Goal: Information Seeking & Learning: Learn about a topic

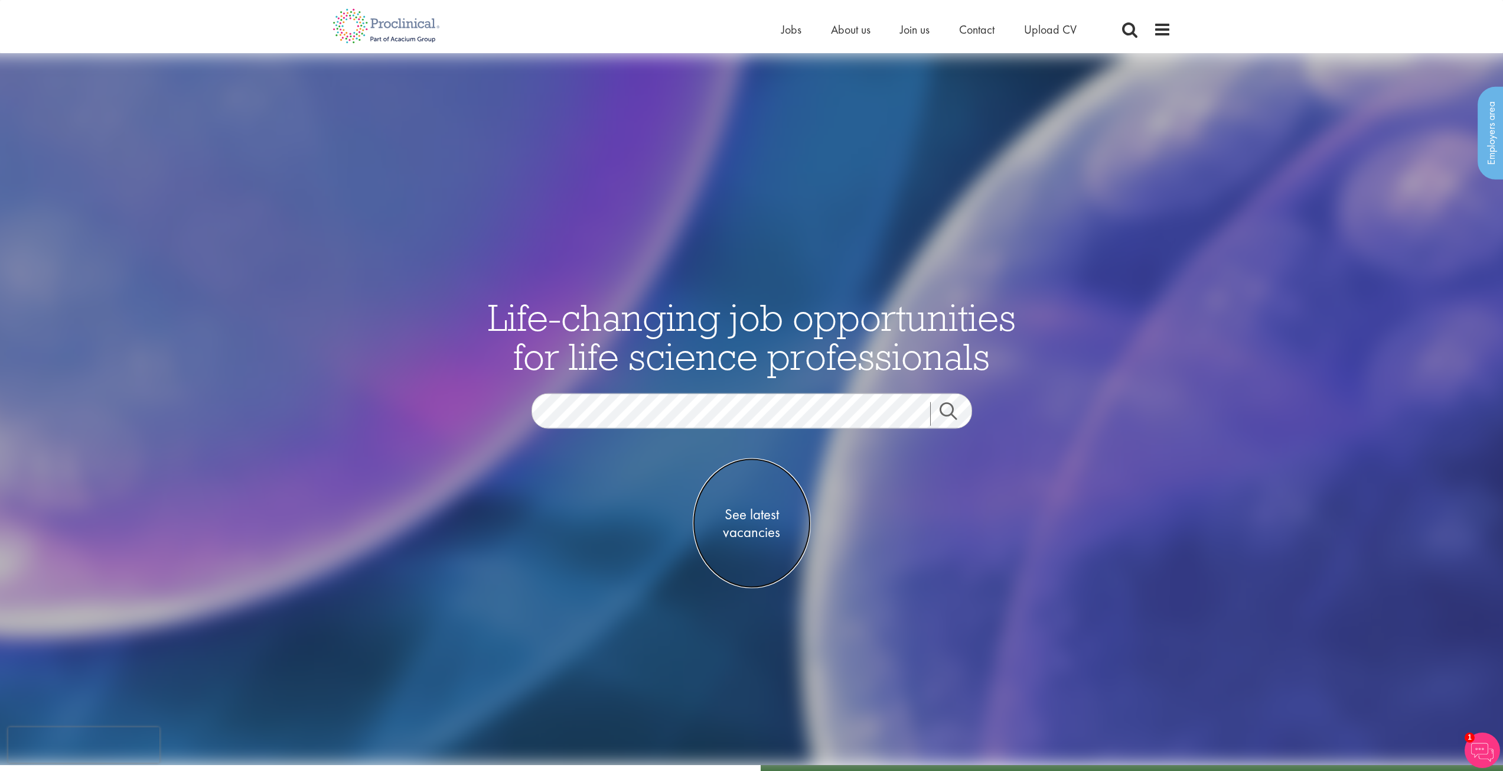
click at [764, 534] on span "See latest vacancies" at bounding box center [752, 522] width 118 height 35
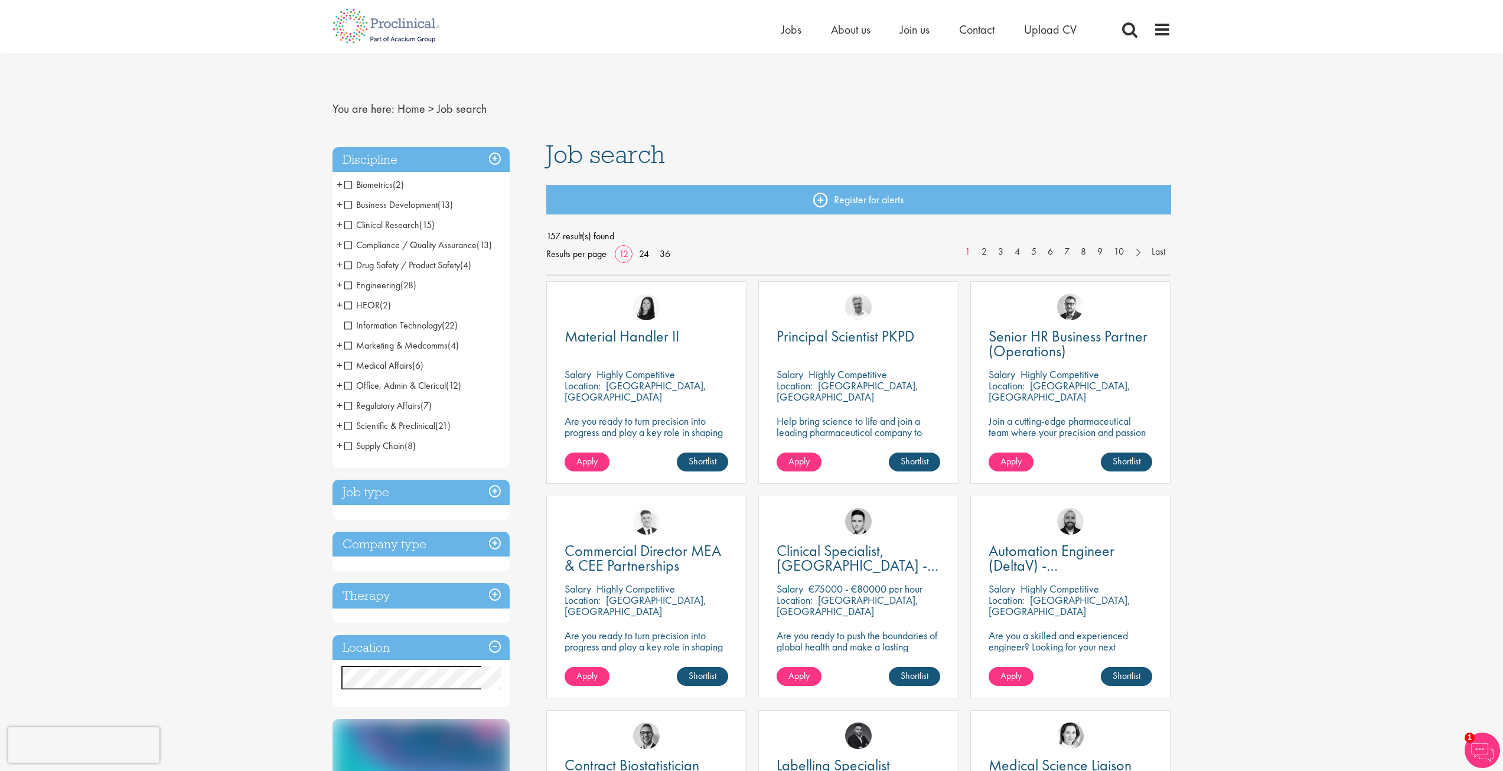
click at [426, 646] on h3 "Location" at bounding box center [421, 647] width 177 height 25
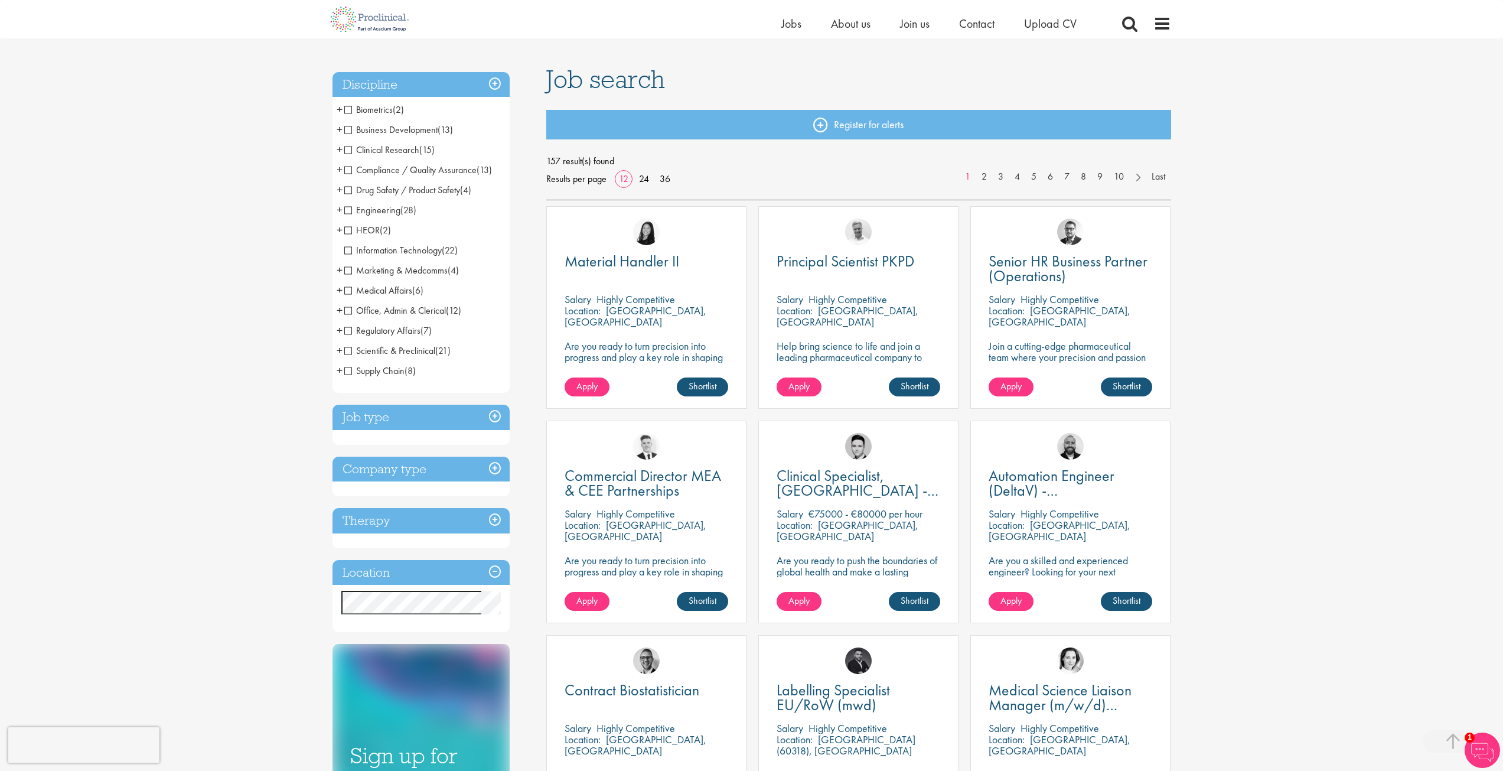
scroll to position [236, 0]
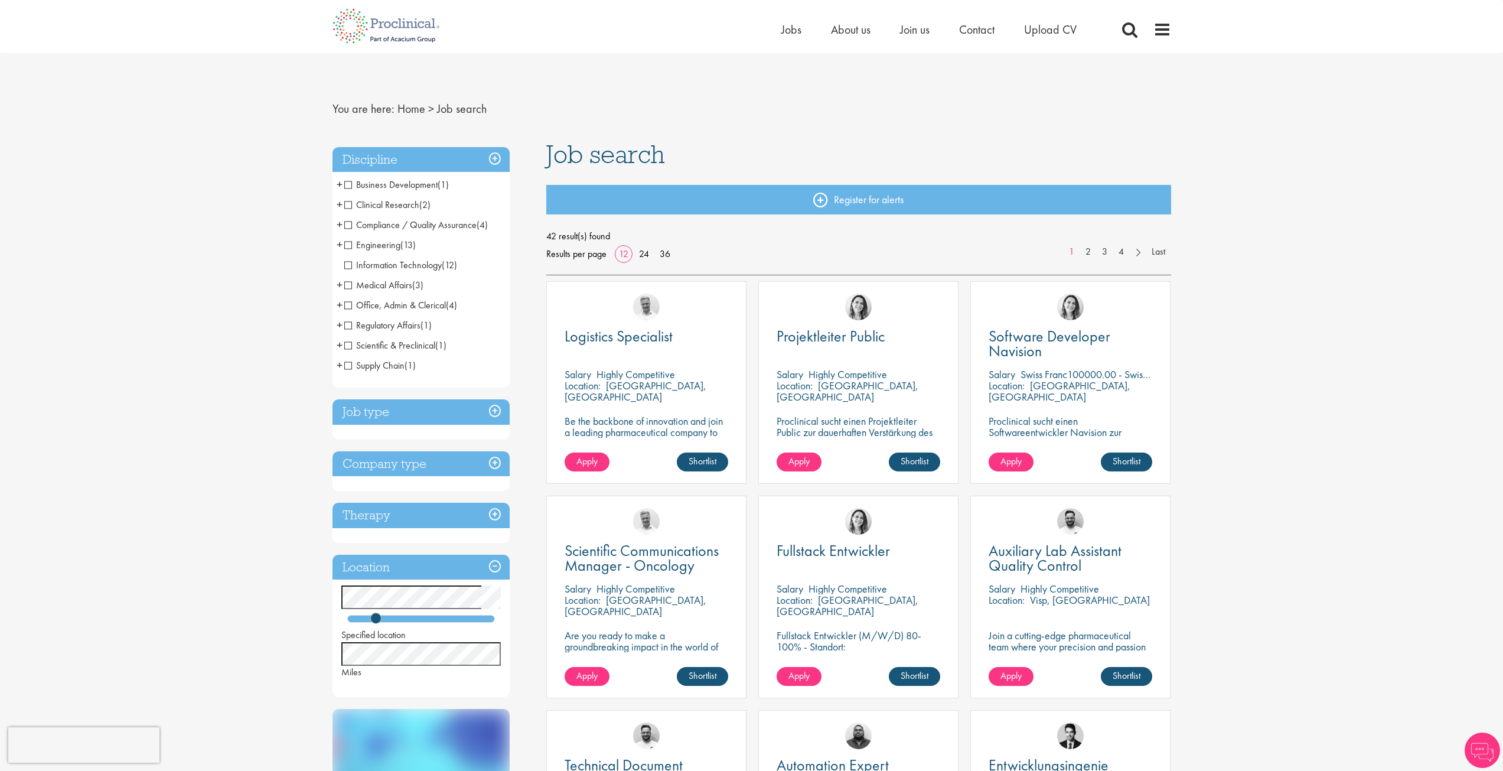
click at [399, 259] on span "Information Technology" at bounding box center [392, 265] width 97 height 12
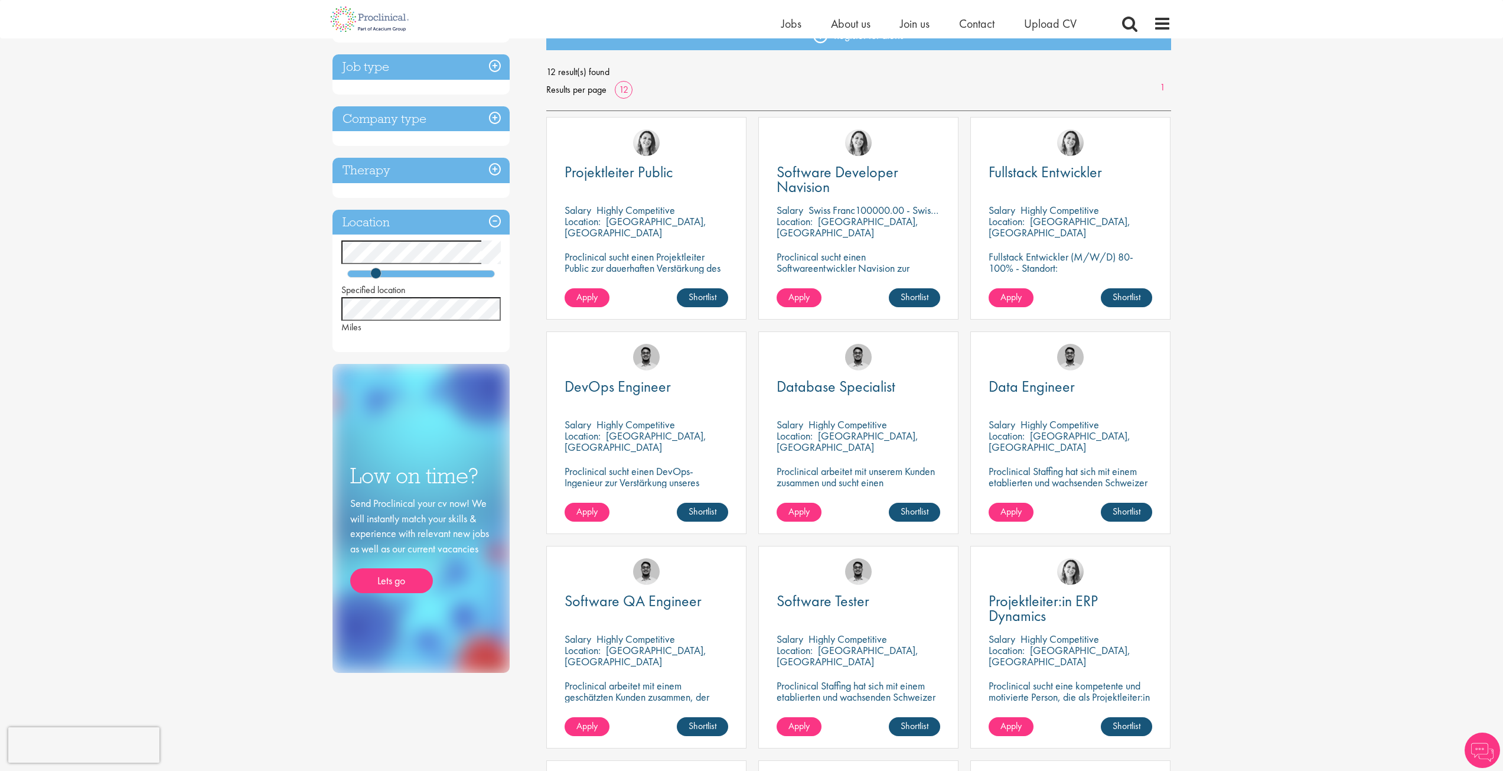
scroll to position [177, 0]
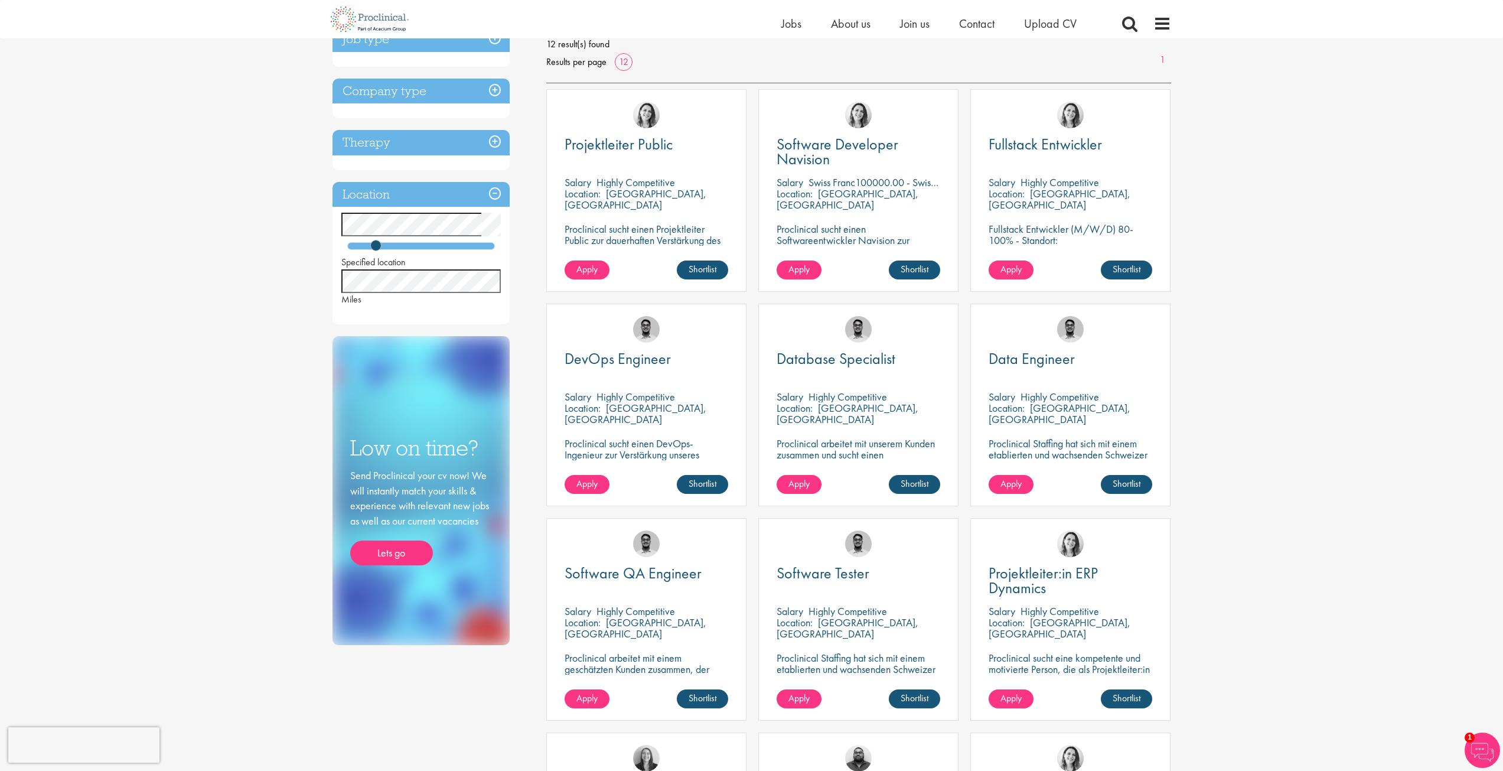
drag, startPoint x: 877, startPoint y: 183, endPoint x: 870, endPoint y: 182, distance: 7.2
click at [870, 182] on p "Swiss Franc100000.00 - Swiss Franc110000.00 per annum" at bounding box center [930, 182] width 242 height 14
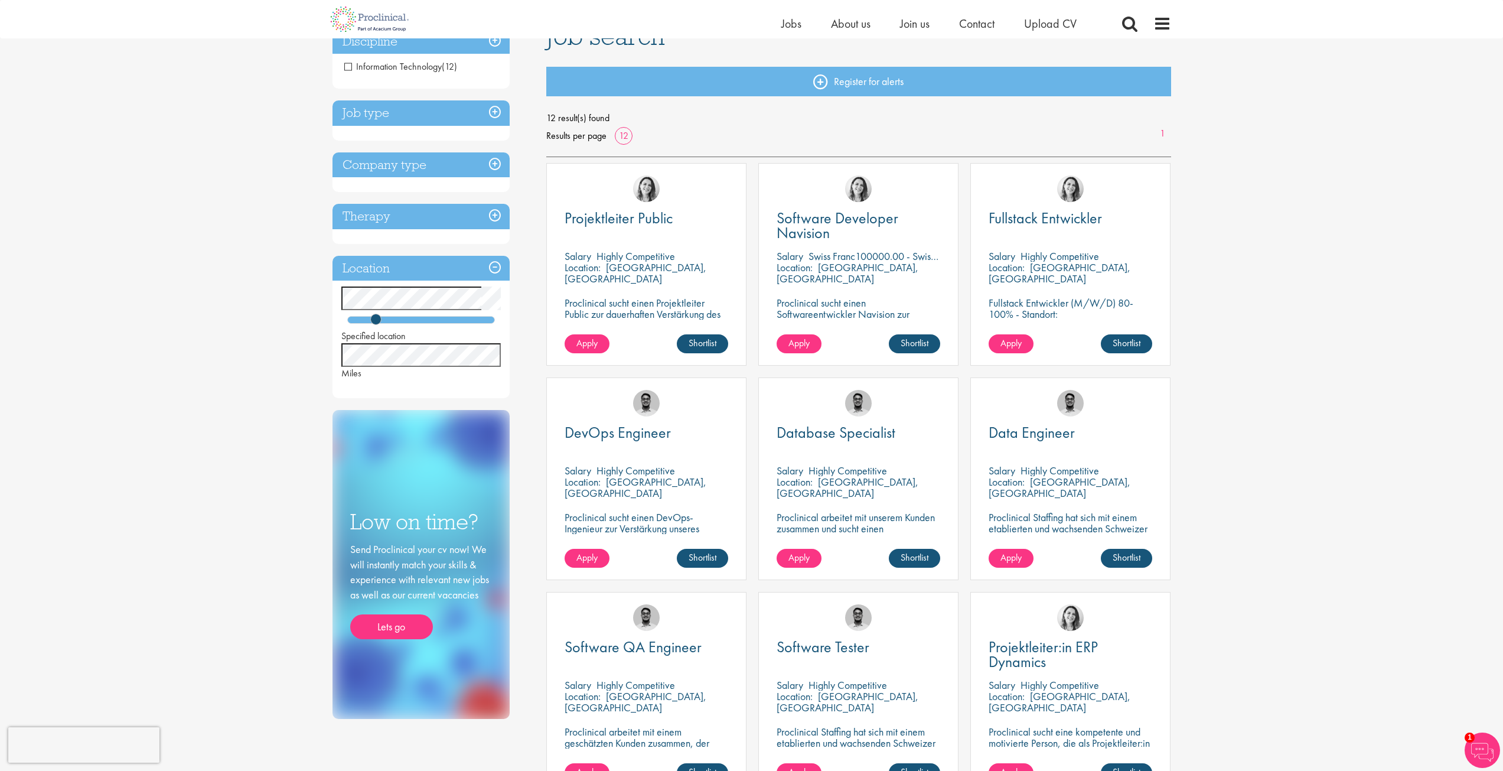
scroll to position [59, 0]
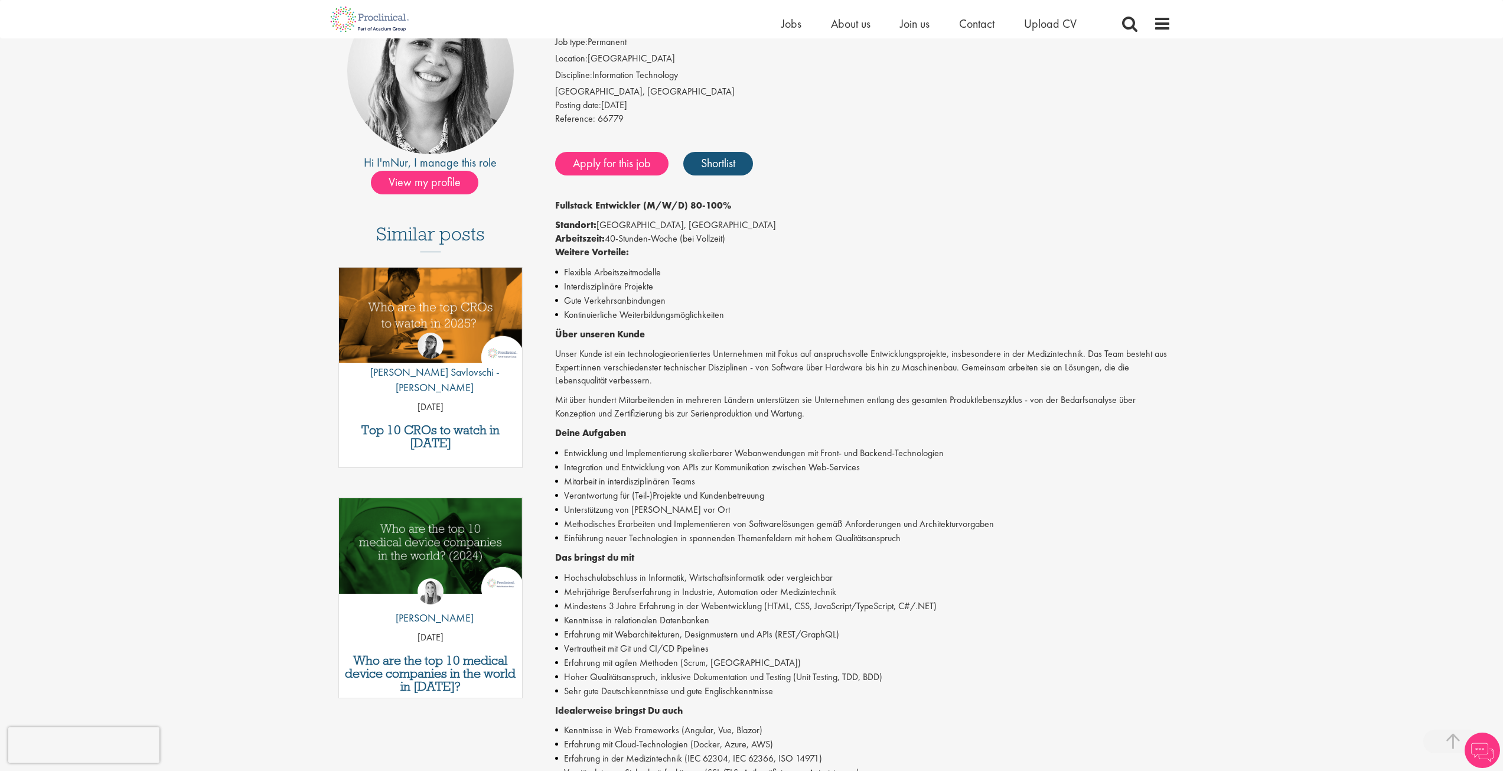
scroll to position [354, 0]
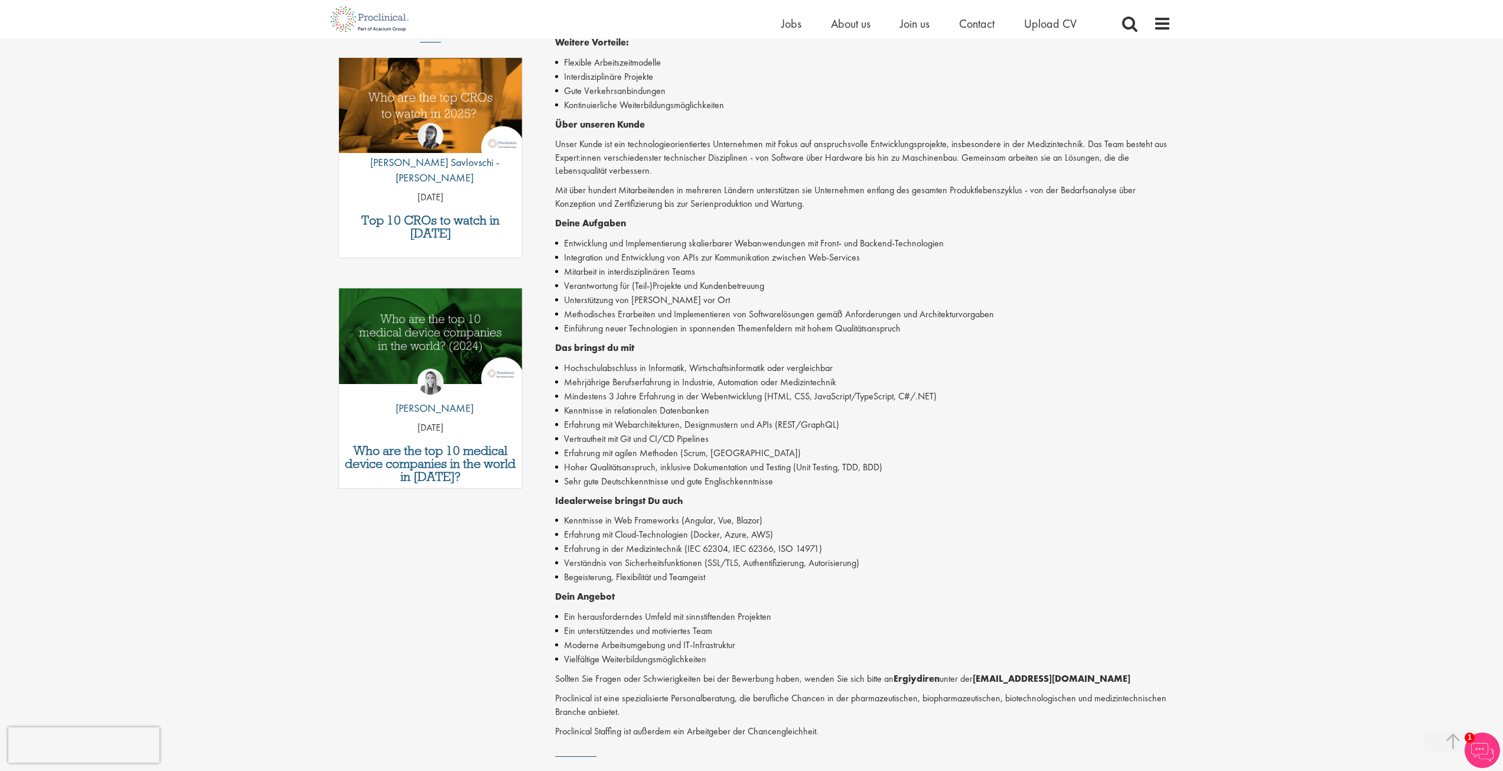
click at [944, 439] on li "Vertrautheit mit Git und CI/CD Pipelines" at bounding box center [863, 439] width 616 height 14
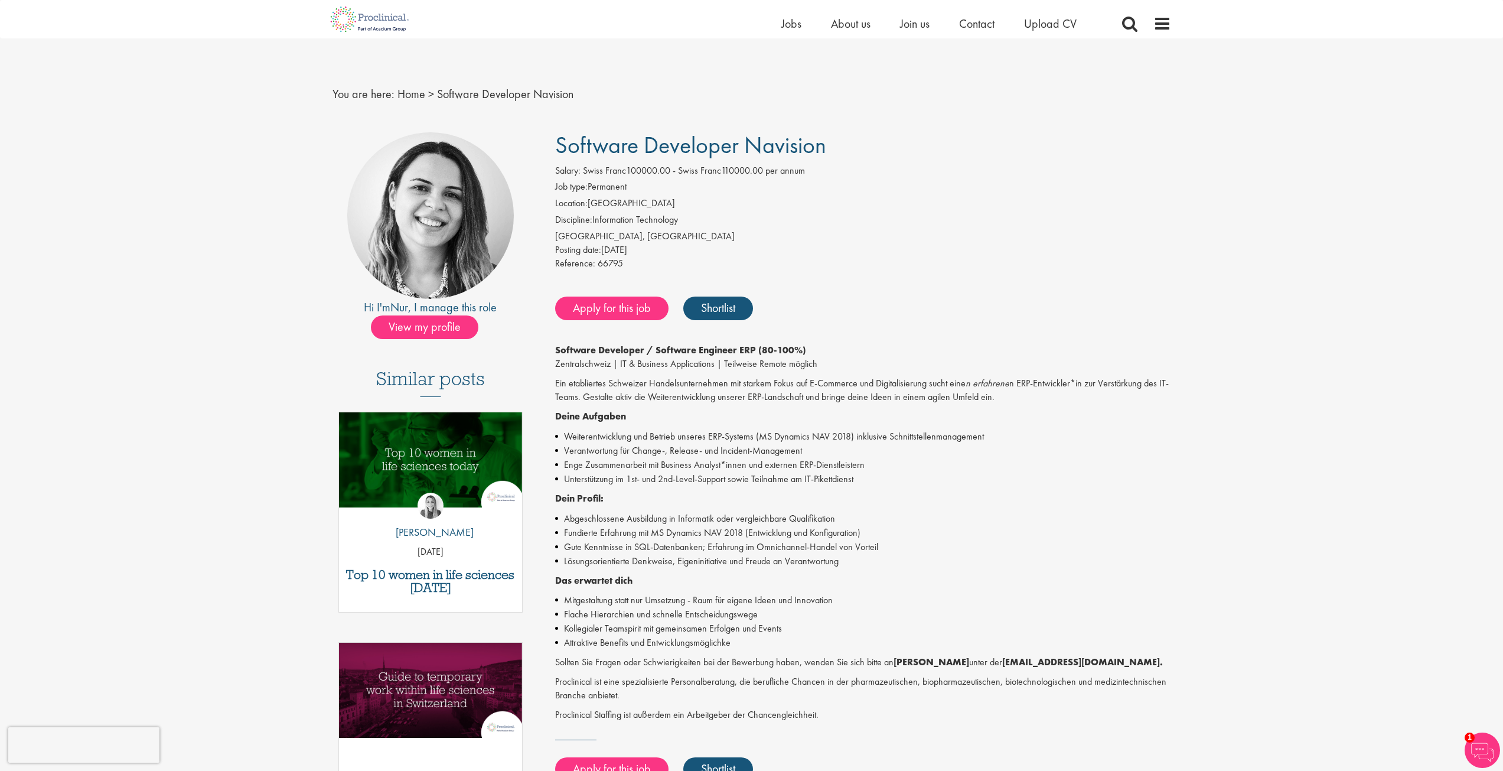
scroll to position [295, 0]
